Goal: Transaction & Acquisition: Purchase product/service

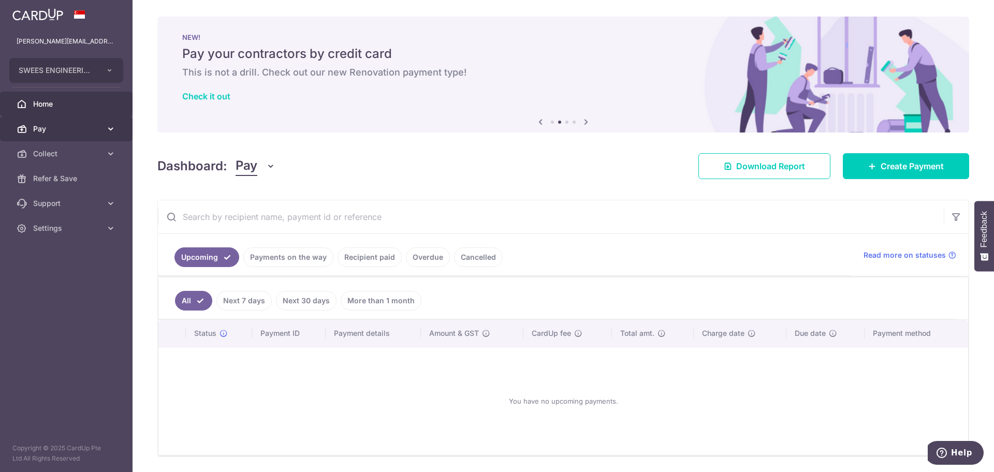
click at [54, 125] on span "Pay" at bounding box center [67, 129] width 68 height 10
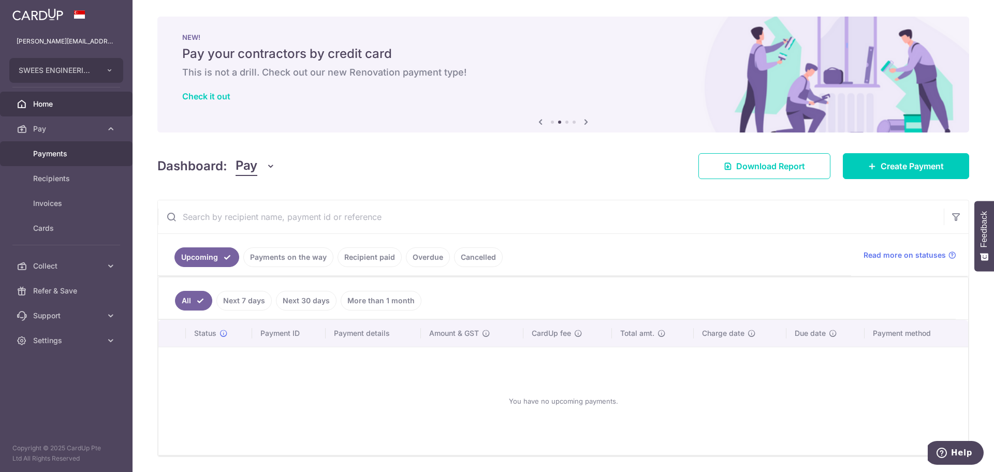
click at [73, 149] on span "Payments" at bounding box center [67, 154] width 68 height 10
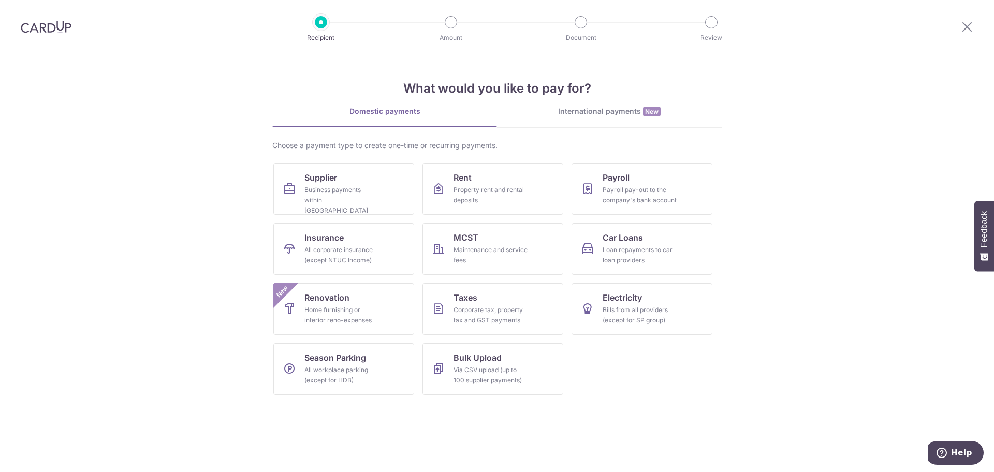
click at [602, 121] on link "International payments New" at bounding box center [609, 116] width 225 height 21
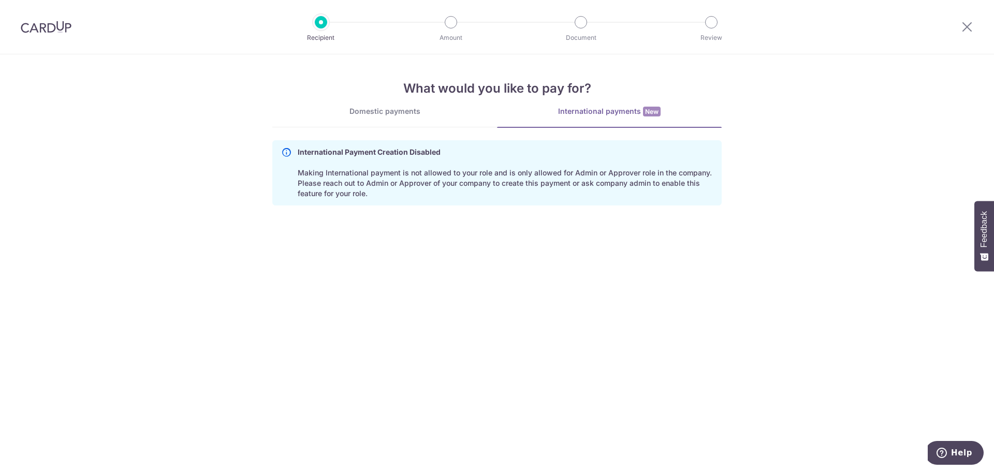
click at [490, 193] on p "International Payment Creation Disabled Making International payment is not all…" at bounding box center [505, 173] width 415 height 52
click at [624, 104] on div "What would you like to pay for? Domestic payments International payments New Ch…" at bounding box center [496, 129] width 449 height 151
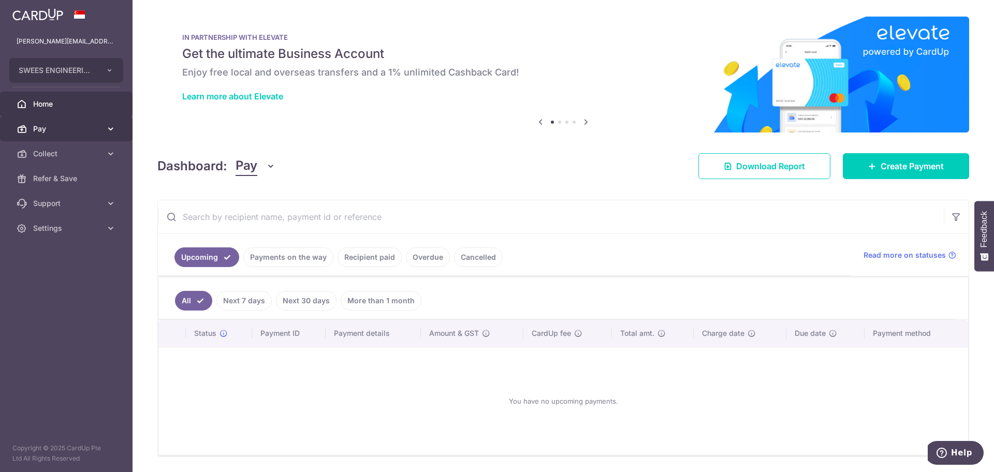
click at [68, 129] on span "Pay" at bounding box center [67, 129] width 68 height 10
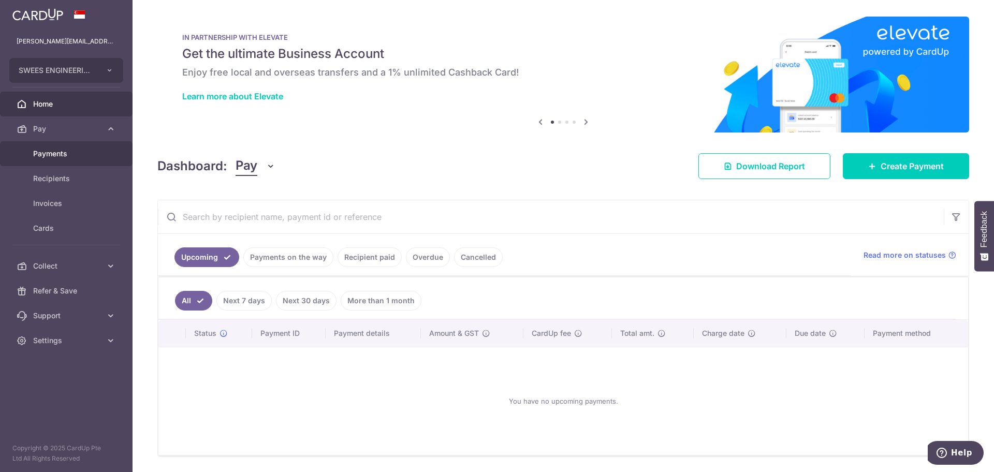
click at [71, 156] on span "Payments" at bounding box center [67, 154] width 68 height 10
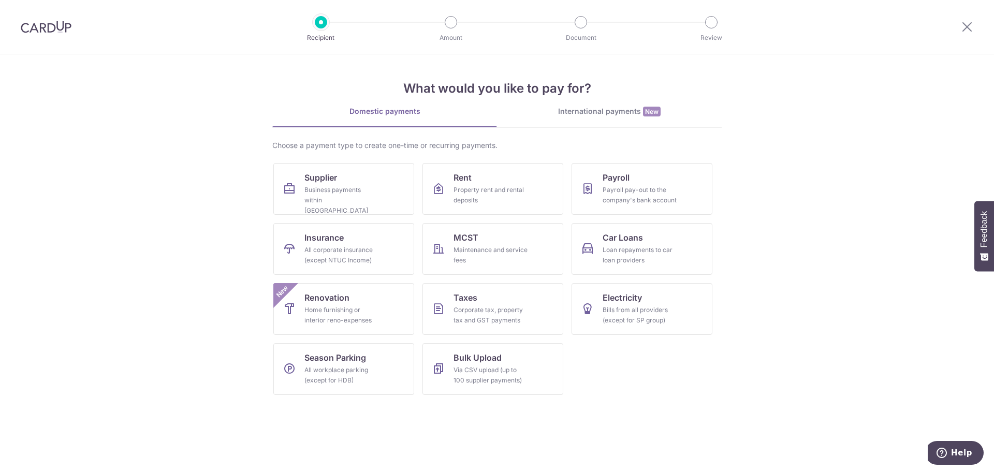
click at [626, 112] on div "International payments New" at bounding box center [609, 111] width 225 height 11
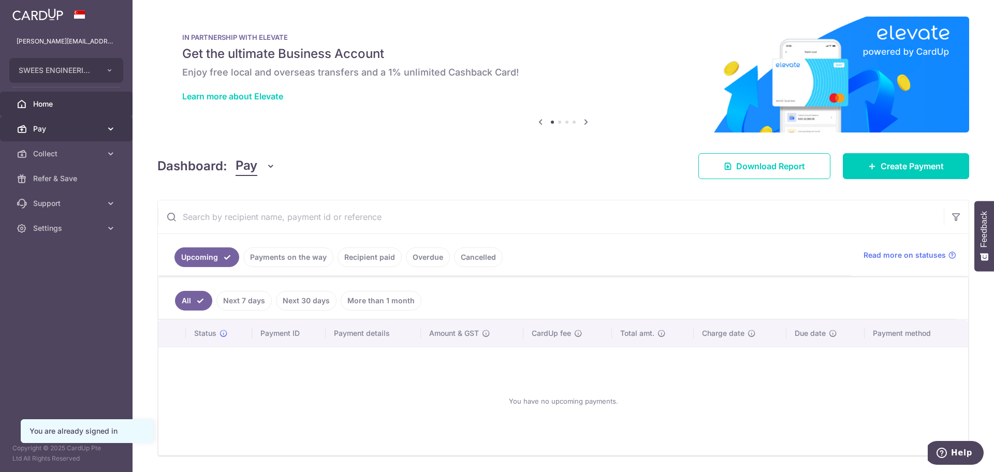
click at [76, 122] on link "Pay" at bounding box center [66, 128] width 132 height 25
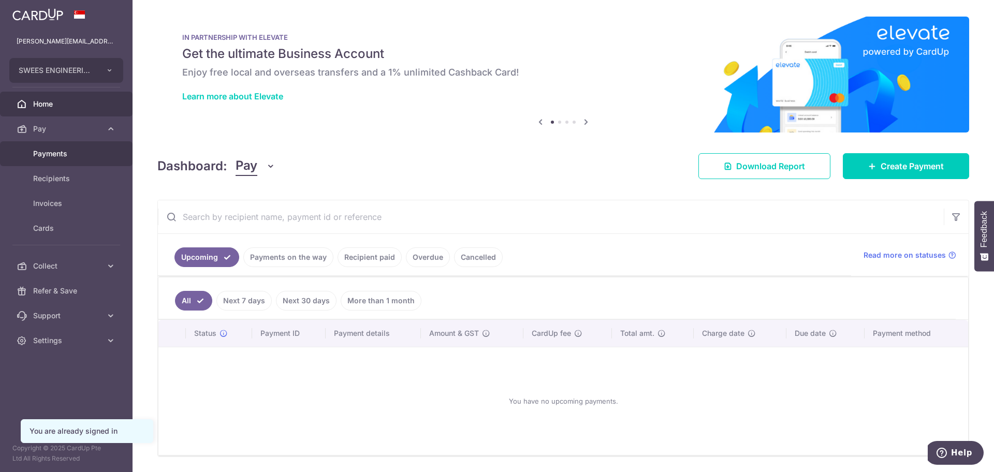
click at [73, 157] on span "Payments" at bounding box center [67, 154] width 68 height 10
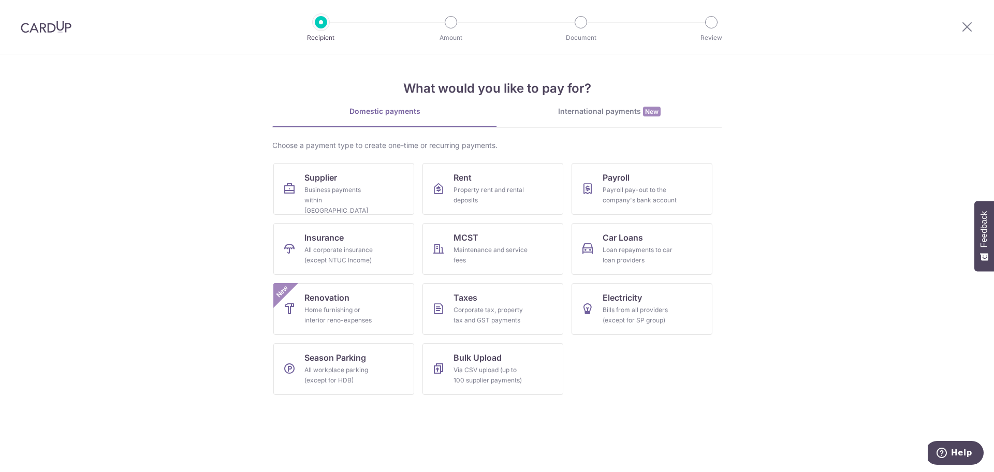
click at [628, 109] on div "International payments New" at bounding box center [609, 111] width 225 height 11
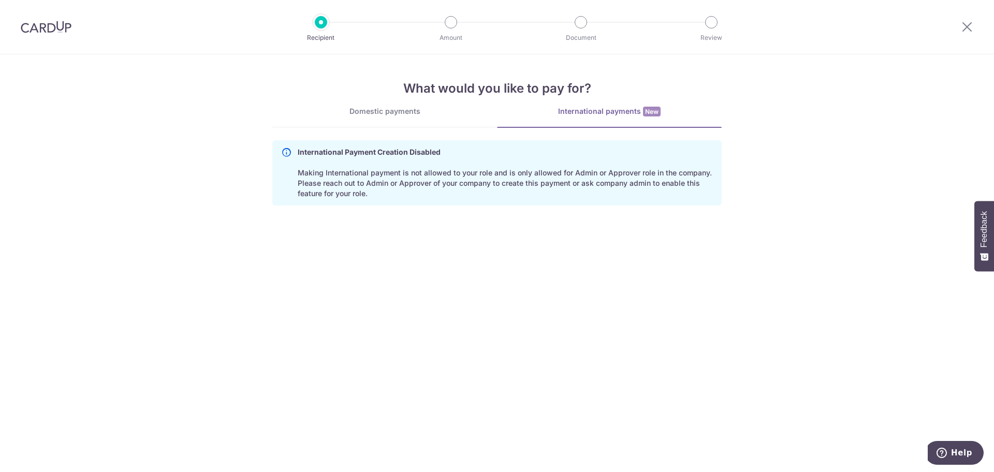
click at [585, 181] on p "International Payment Creation Disabled Making International payment is not all…" at bounding box center [505, 173] width 415 height 52
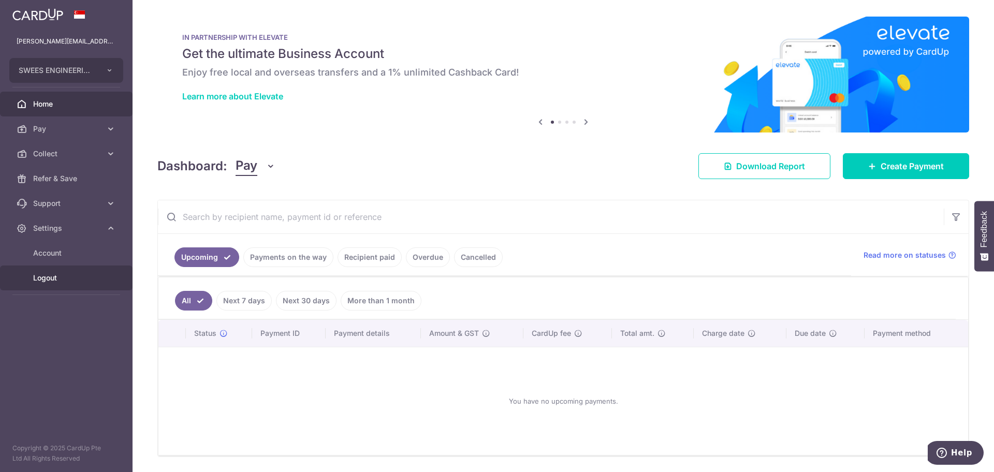
click at [71, 279] on span "Logout" at bounding box center [67, 278] width 68 height 10
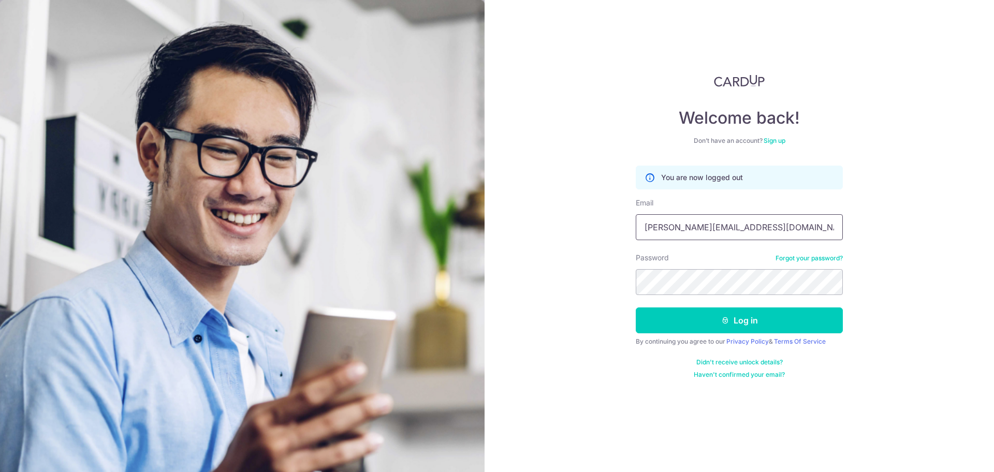
click at [727, 232] on input "Darren@sweesengrg.com.sg" at bounding box center [739, 227] width 207 height 26
type input "[EMAIL_ADDRESS][DOMAIN_NAME]"
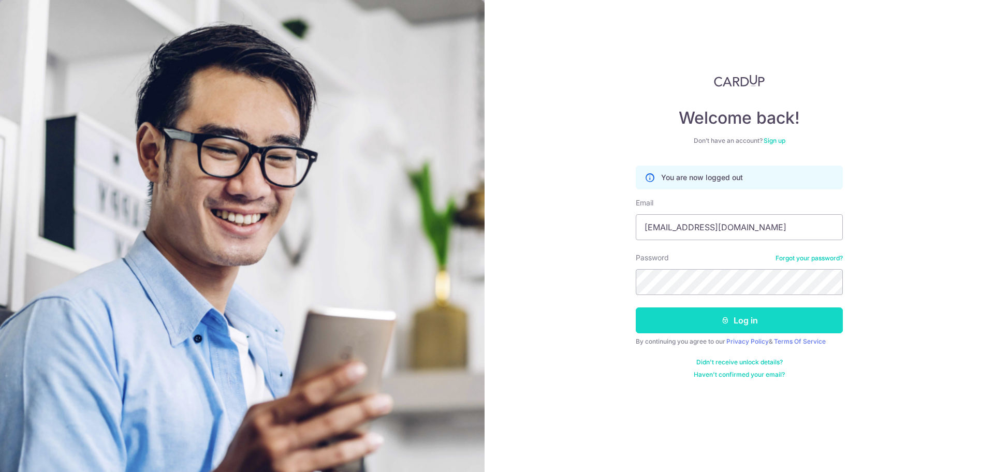
click at [756, 322] on button "Log in" at bounding box center [739, 320] width 207 height 26
